Goal: Communication & Community: Participate in discussion

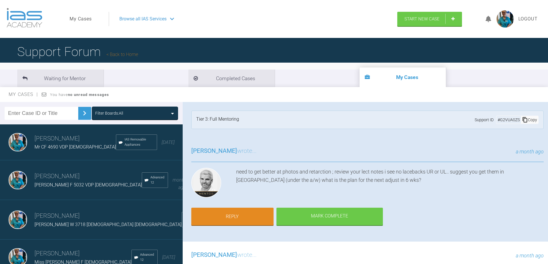
scroll to position [58, 0]
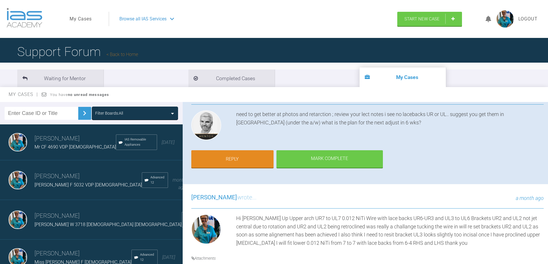
click at [146, 18] on span "Browse all IAS Services" at bounding box center [142, 18] width 47 height 7
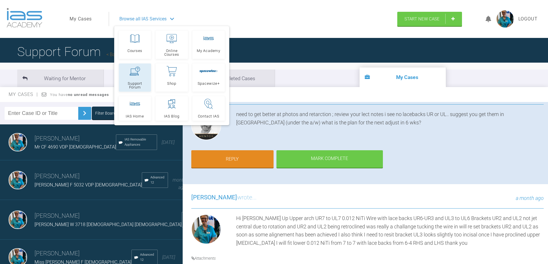
click at [133, 82] on span "Support Forum" at bounding box center [134, 85] width 27 height 7
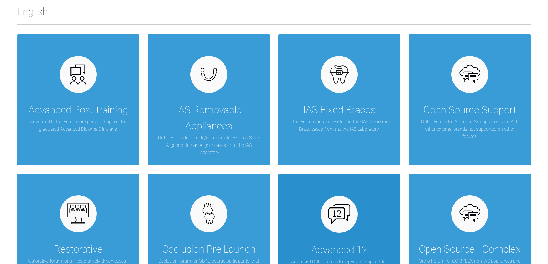
scroll to position [144, 0]
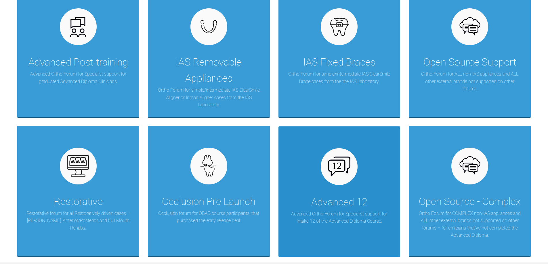
click at [337, 209] on div "Advanced 12" at bounding box center [339, 202] width 56 height 16
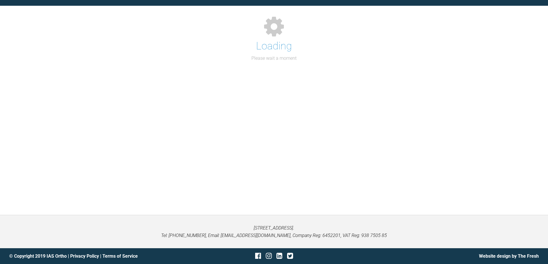
click at [337, 209] on div "Support Forum Back to Home Go to case Loading Please wait a moment" at bounding box center [274, 96] width 548 height 237
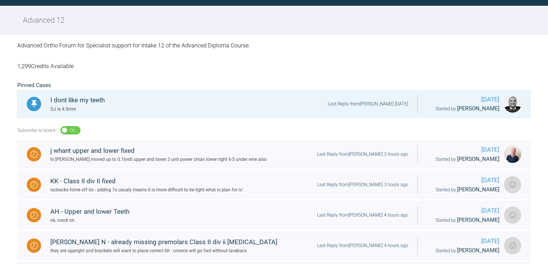
scroll to position [144, 0]
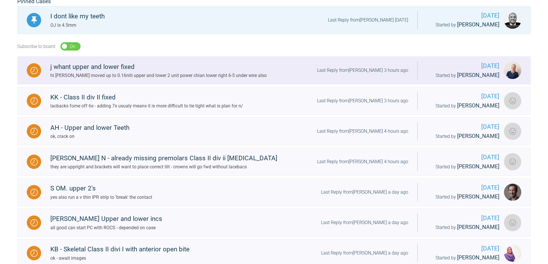
click at [267, 58] on link "j whant upper and lower fixed hi ross ive moved up to 0.16niti upper and lower …" at bounding box center [273, 70] width 513 height 28
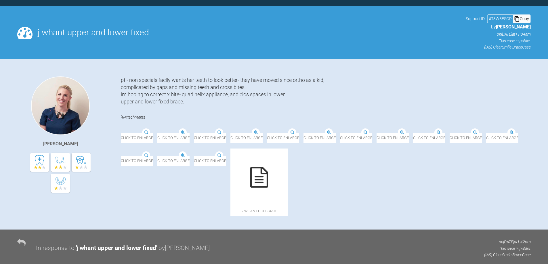
scroll to position [144, 0]
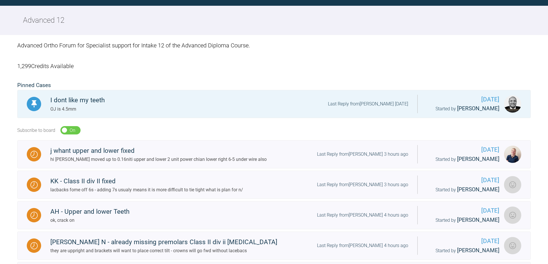
scroll to position [144, 0]
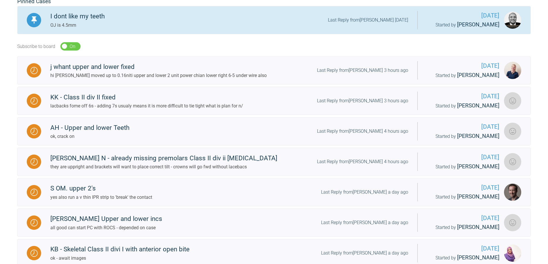
click at [231, 26] on div "I dont like my teeth OJ is 4.5mm Last Reply from Utpalendu Bose 9 months ago" at bounding box center [229, 20] width 376 height 18
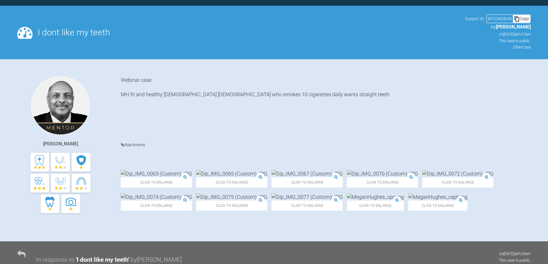
scroll to position [144, 0]
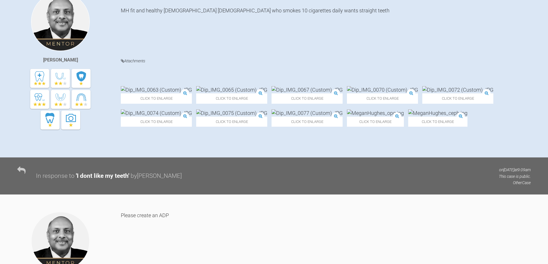
click at [71, 149] on div "Utpalendu Bose" at bounding box center [69, 73] width 104 height 160
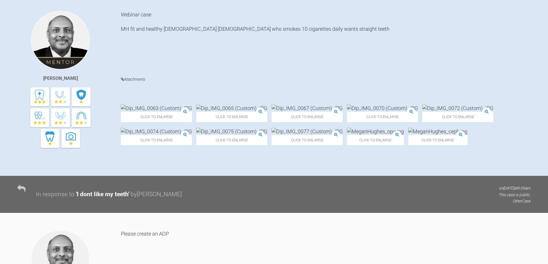
scroll to position [0, 0]
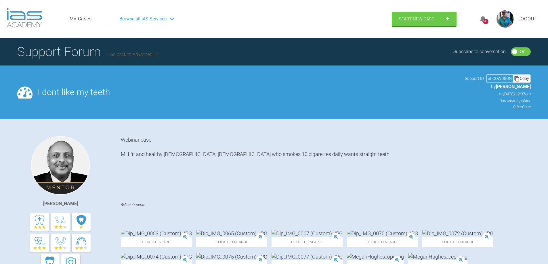
click at [145, 19] on span "Browse all IAS Services" at bounding box center [142, 18] width 47 height 7
